Goal: Transaction & Acquisition: Purchase product/service

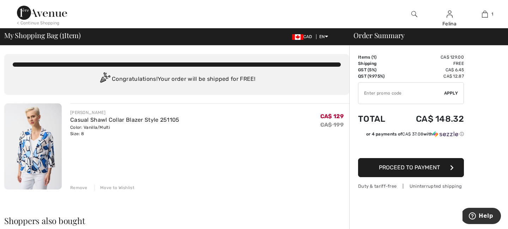
click at [81, 188] on div "Remove" at bounding box center [78, 187] width 17 height 6
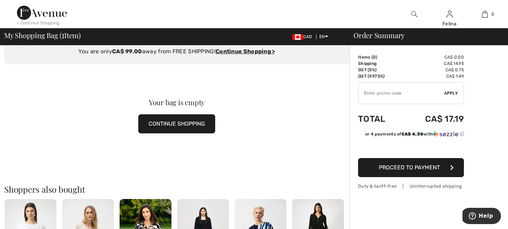
scroll to position [57, 0]
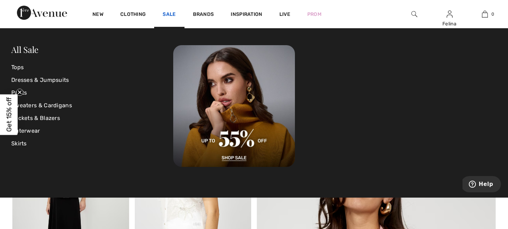
click at [171, 15] on link "Sale" at bounding box center [168, 14] width 13 height 7
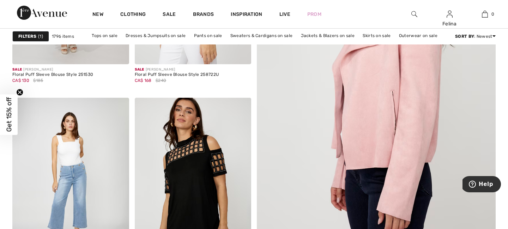
scroll to position [231, 0]
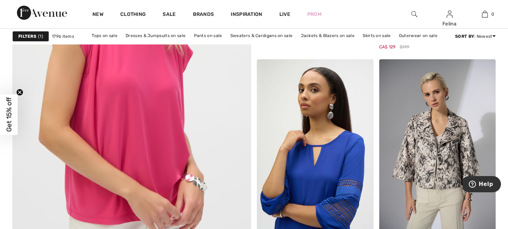
scroll to position [1882, 0]
